Goal: Task Accomplishment & Management: Use online tool/utility

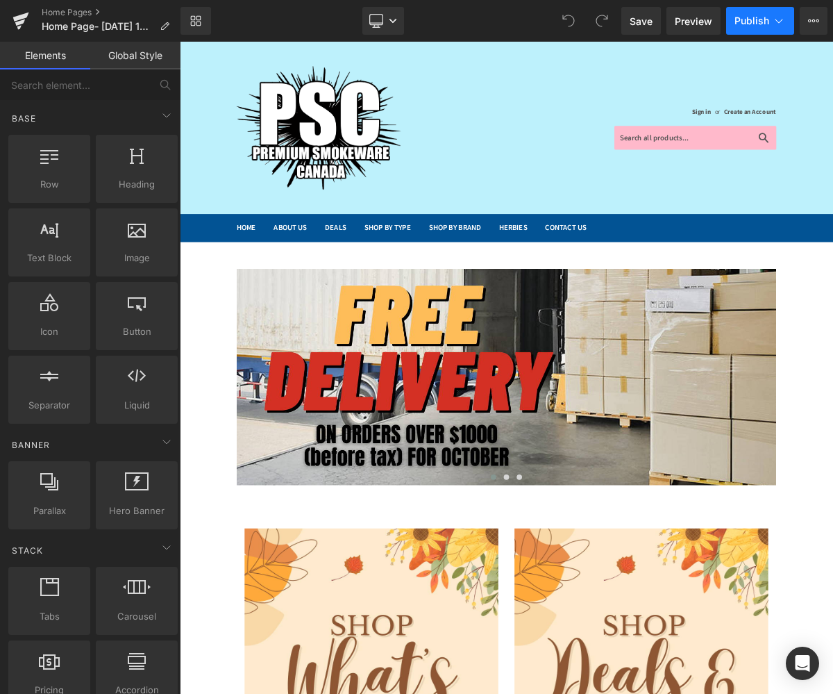
click at [740, 27] on button "Publish" at bounding box center [760, 21] width 68 height 28
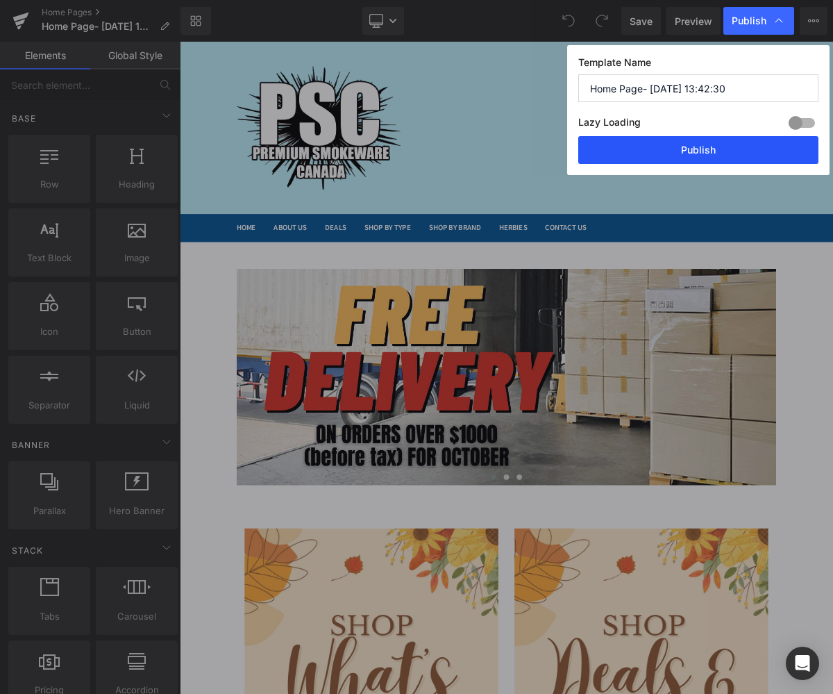
click at [703, 152] on button "Publish" at bounding box center [698, 150] width 240 height 28
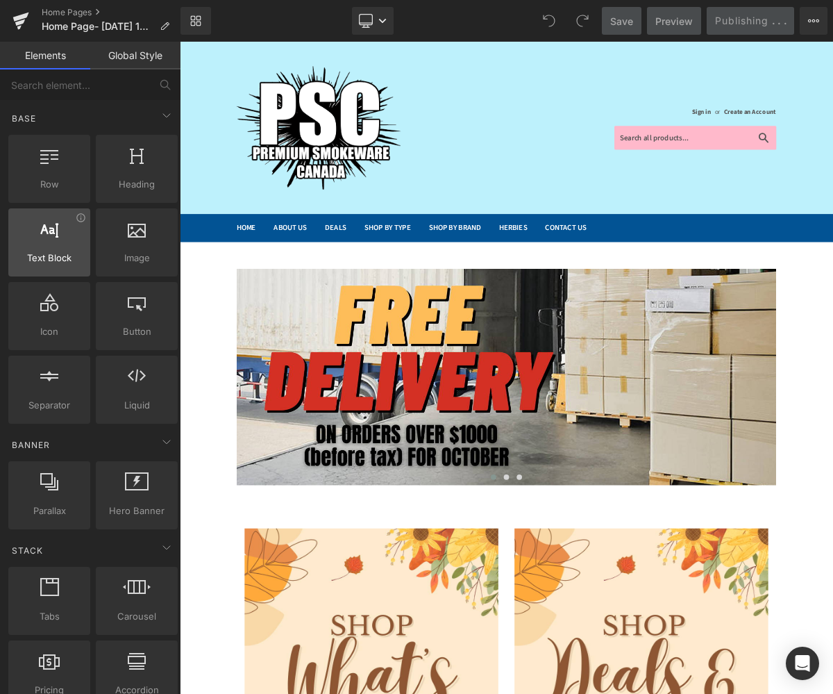
scroll to position [833, 0]
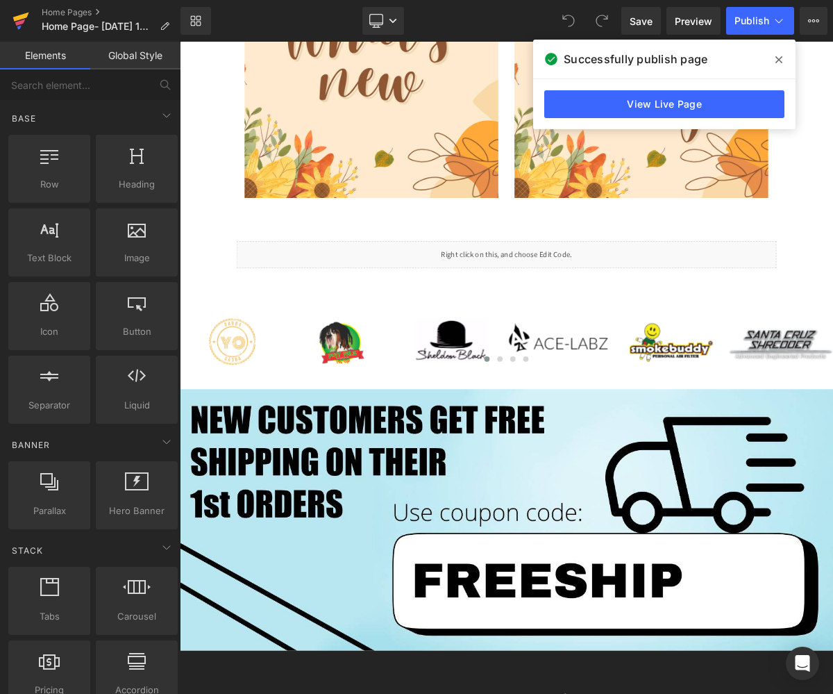
click at [12, 15] on icon at bounding box center [20, 20] width 17 height 35
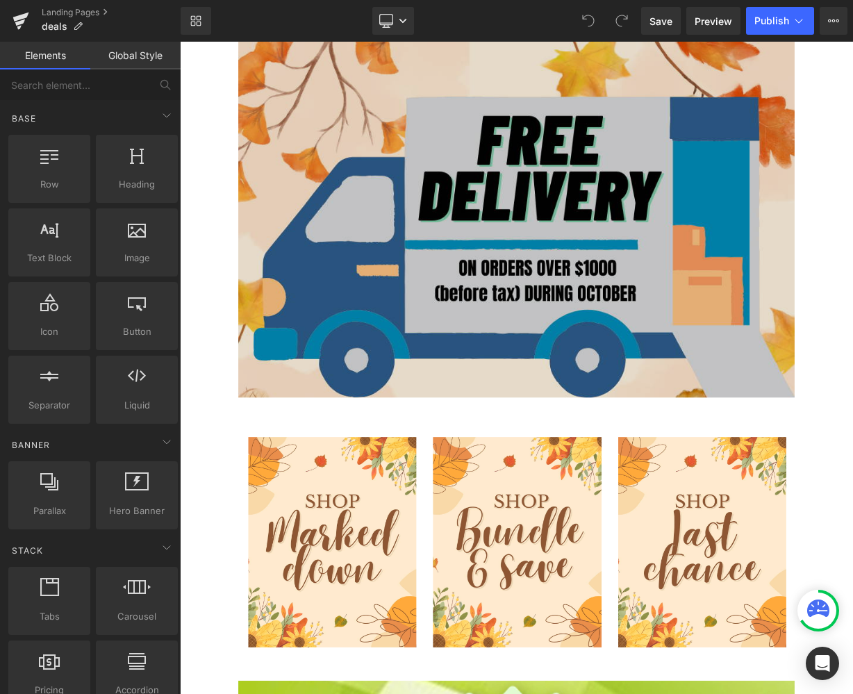
scroll to position [212, 0]
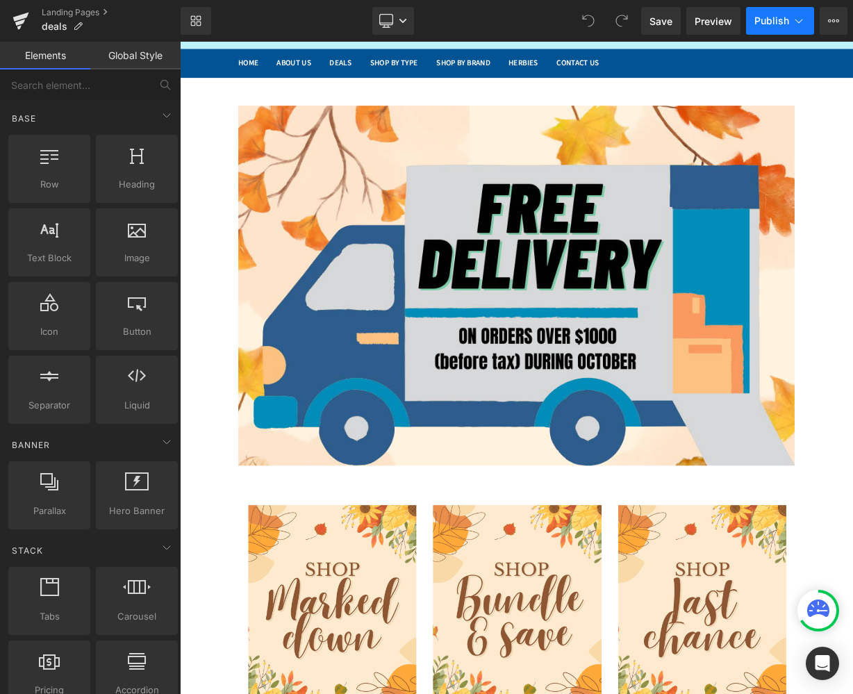
click at [780, 22] on span "Publish" at bounding box center [771, 20] width 35 height 11
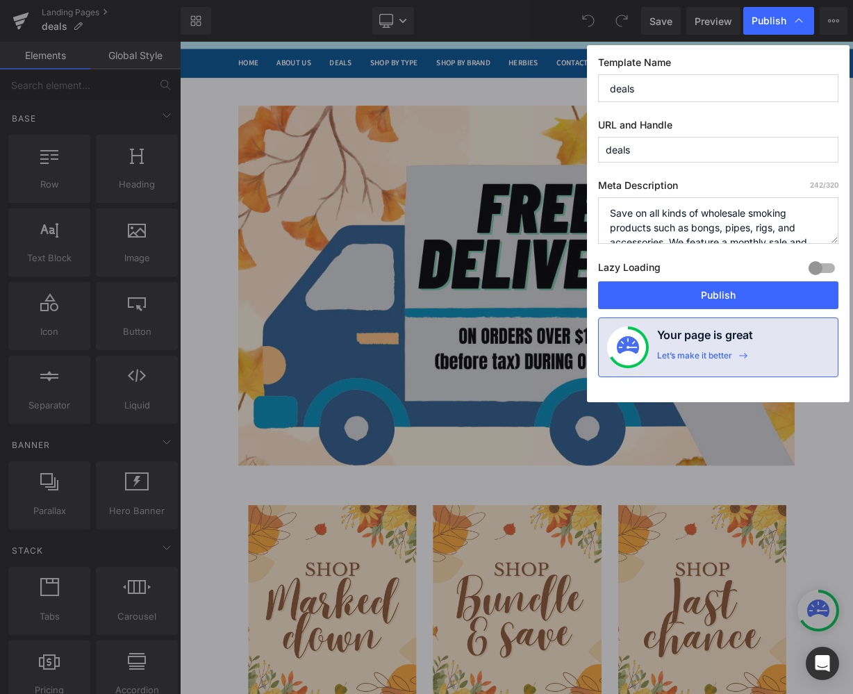
click at [735, 309] on div "Template Name deals URL and Handle deals Meta Description 242 /320 Save on all …" at bounding box center [718, 223] width 262 height 357
click at [732, 285] on button "Publish" at bounding box center [718, 295] width 240 height 28
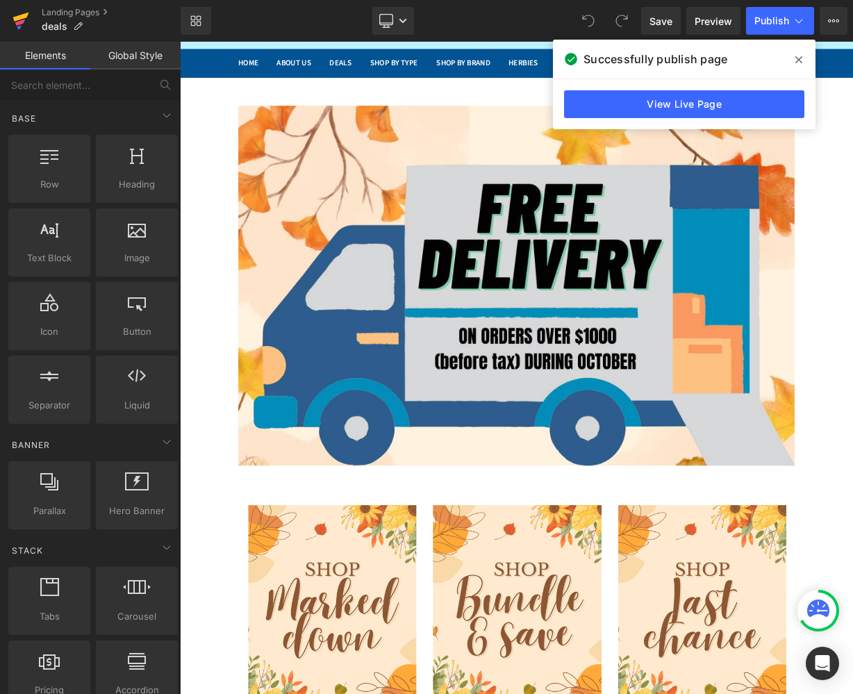
click at [27, 17] on icon at bounding box center [20, 20] width 17 height 35
